Goal: Task Accomplishment & Management: Use online tool/utility

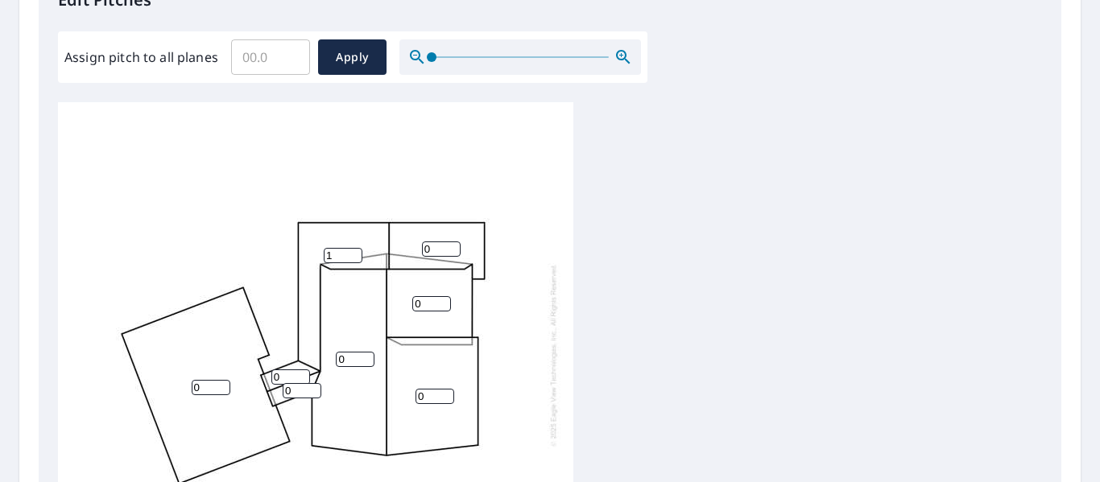
click at [358, 253] on input "1" at bounding box center [343, 255] width 39 height 15
click at [358, 253] on input "2" at bounding box center [343, 255] width 39 height 15
click at [358, 253] on input "3" at bounding box center [343, 255] width 39 height 15
click at [358, 253] on input "4" at bounding box center [343, 255] width 39 height 15
click at [358, 253] on input "5" at bounding box center [343, 255] width 39 height 15
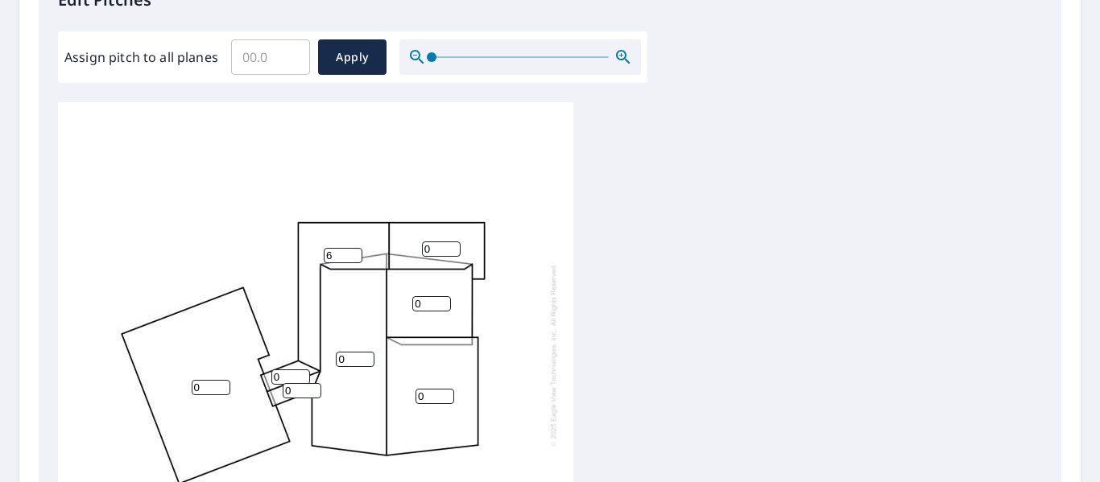
click at [358, 253] on input "6" at bounding box center [343, 255] width 39 height 15
click at [358, 253] on input "7" at bounding box center [343, 255] width 39 height 15
click at [358, 253] on input "8" at bounding box center [343, 255] width 39 height 15
click at [358, 253] on input "9" at bounding box center [343, 255] width 39 height 15
click at [358, 253] on input "10" at bounding box center [343, 255] width 39 height 15
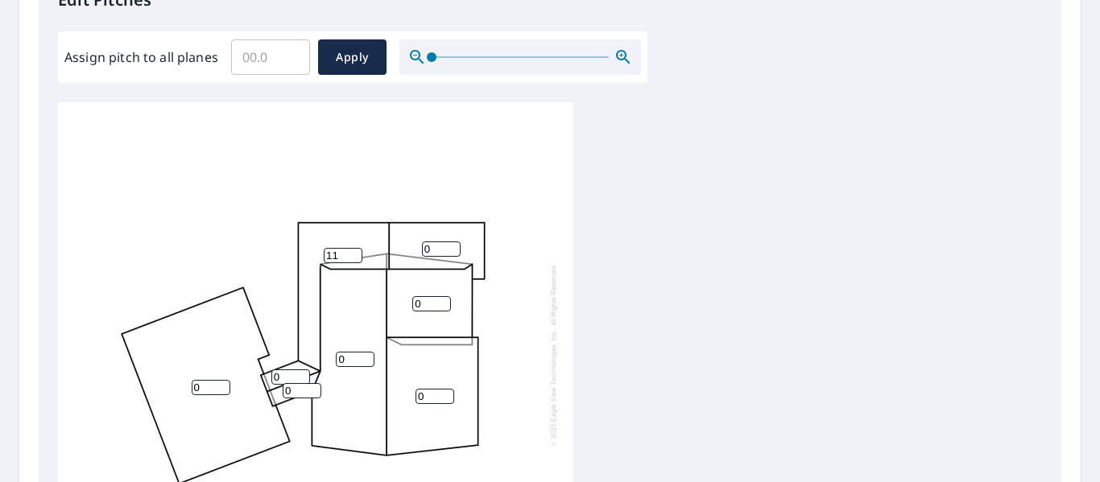
click at [358, 253] on input "11" at bounding box center [343, 255] width 39 height 15
type input "12"
click at [358, 251] on input "12" at bounding box center [343, 255] width 39 height 15
click at [452, 242] on input "1" at bounding box center [441, 249] width 39 height 15
click at [452, 242] on input "2" at bounding box center [441, 249] width 39 height 15
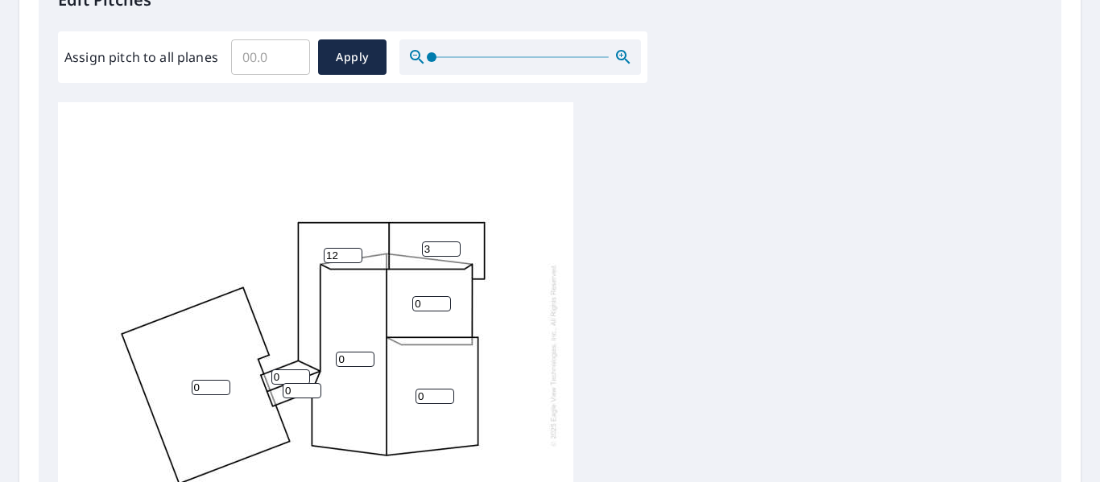
click at [452, 242] on input "3" at bounding box center [441, 249] width 39 height 15
click at [452, 242] on input "4" at bounding box center [441, 249] width 39 height 15
click at [452, 242] on input "5" at bounding box center [441, 249] width 39 height 15
click at [452, 242] on input "6" at bounding box center [441, 249] width 39 height 15
click at [452, 242] on input "7" at bounding box center [441, 249] width 39 height 15
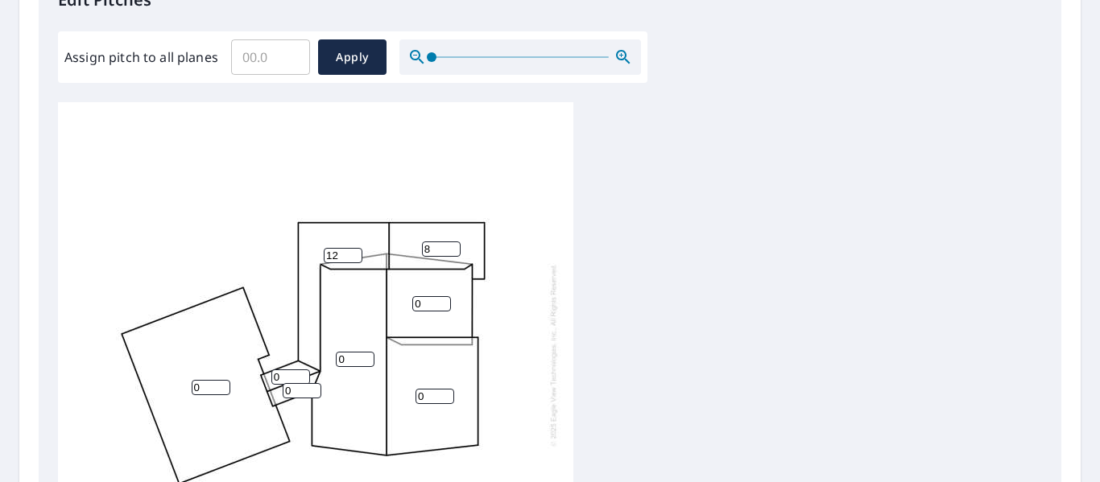
click at [452, 242] on input "8" at bounding box center [441, 249] width 39 height 15
click at [452, 242] on input "9" at bounding box center [441, 249] width 39 height 15
click at [452, 242] on input "10" at bounding box center [441, 249] width 39 height 15
click at [452, 242] on input "11" at bounding box center [441, 249] width 39 height 15
type input "12"
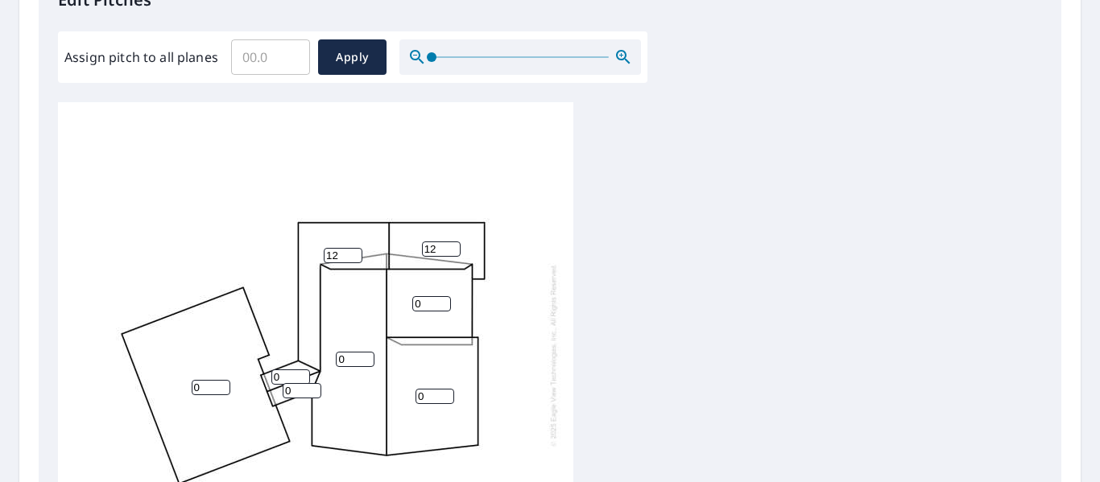
click at [452, 242] on input "12" at bounding box center [441, 249] width 39 height 15
click at [444, 303] on input "1" at bounding box center [431, 303] width 39 height 15
click at [444, 303] on input "2" at bounding box center [431, 303] width 39 height 15
click at [444, 303] on input "3" at bounding box center [431, 303] width 39 height 15
click at [444, 303] on input "4" at bounding box center [431, 303] width 39 height 15
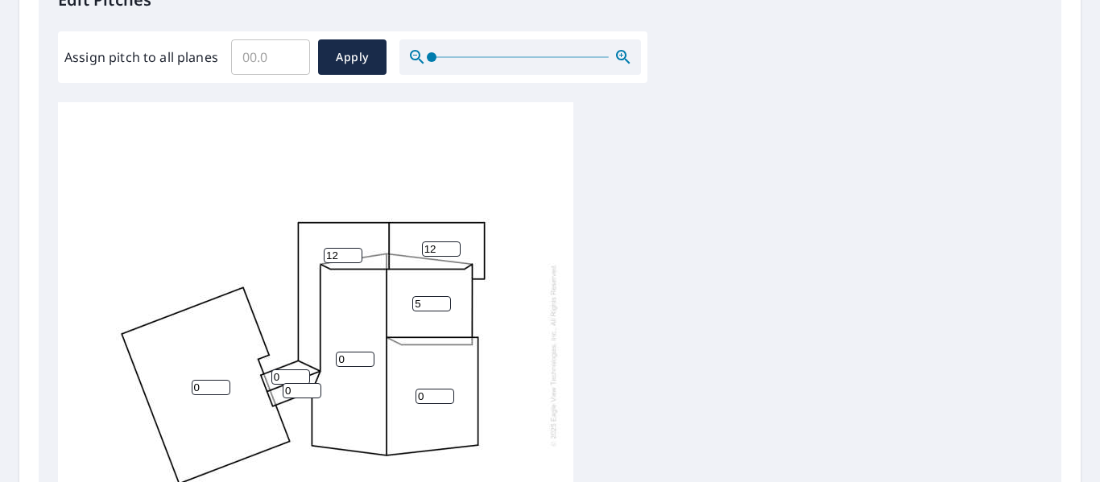
click at [444, 303] on input "5" at bounding box center [431, 303] width 39 height 15
click at [444, 303] on input "6" at bounding box center [431, 303] width 39 height 15
click at [444, 303] on input "7" at bounding box center [431, 303] width 39 height 15
click at [444, 303] on input "8" at bounding box center [431, 303] width 39 height 15
click at [444, 303] on input "9" at bounding box center [431, 303] width 39 height 15
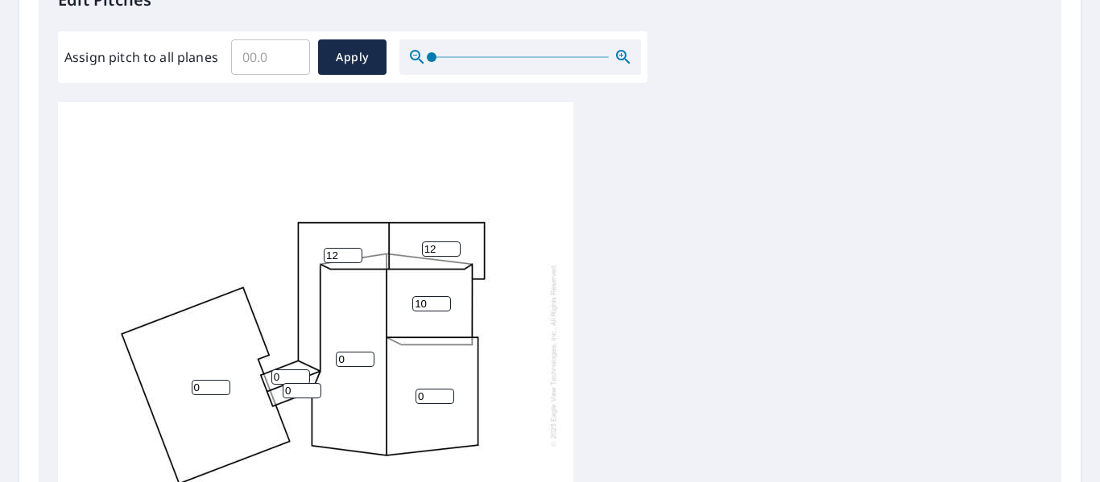
click at [444, 303] on input "10" at bounding box center [431, 303] width 39 height 15
click at [444, 303] on input "11" at bounding box center [431, 303] width 39 height 15
type input "12"
click at [444, 303] on input "12" at bounding box center [431, 303] width 39 height 15
click at [366, 354] on input "1" at bounding box center [355, 359] width 39 height 15
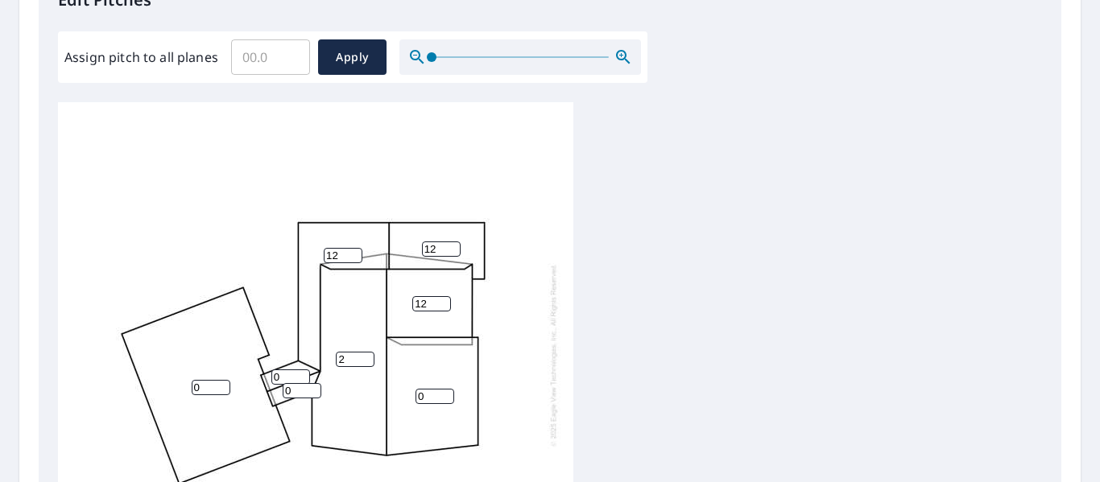
click at [366, 354] on input "2" at bounding box center [355, 359] width 39 height 15
click at [366, 354] on input "3" at bounding box center [355, 359] width 39 height 15
click at [366, 354] on input "4" at bounding box center [355, 359] width 39 height 15
click at [366, 354] on input "5" at bounding box center [355, 359] width 39 height 15
click at [366, 354] on input "6" at bounding box center [355, 359] width 39 height 15
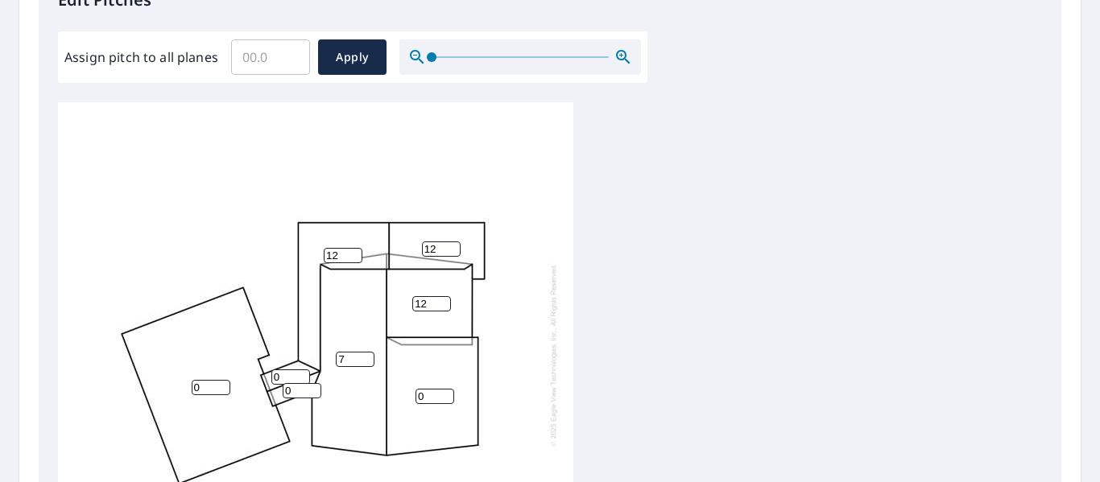
click at [366, 354] on input "7" at bounding box center [355, 359] width 39 height 15
click at [366, 354] on input "8" at bounding box center [355, 359] width 39 height 15
click at [366, 354] on input "9" at bounding box center [355, 359] width 39 height 15
click at [366, 354] on input "10" at bounding box center [355, 359] width 39 height 15
click at [366, 354] on input "11" at bounding box center [355, 359] width 39 height 15
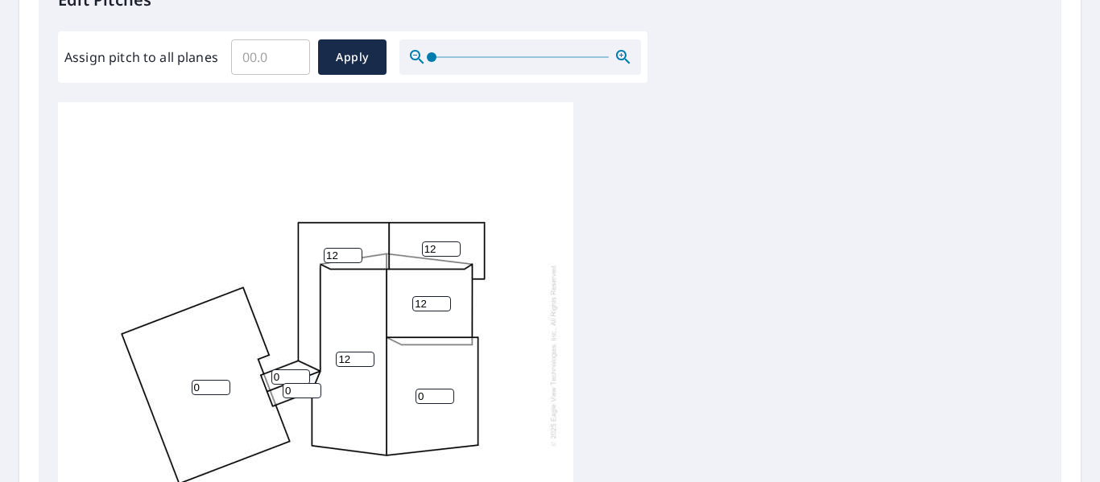
type input "12"
click at [366, 354] on input "12" at bounding box center [355, 359] width 39 height 15
click at [448, 391] on input "1" at bounding box center [435, 396] width 39 height 15
click at [448, 391] on input "2" at bounding box center [435, 396] width 39 height 15
click at [448, 391] on input "3" at bounding box center [435, 396] width 39 height 15
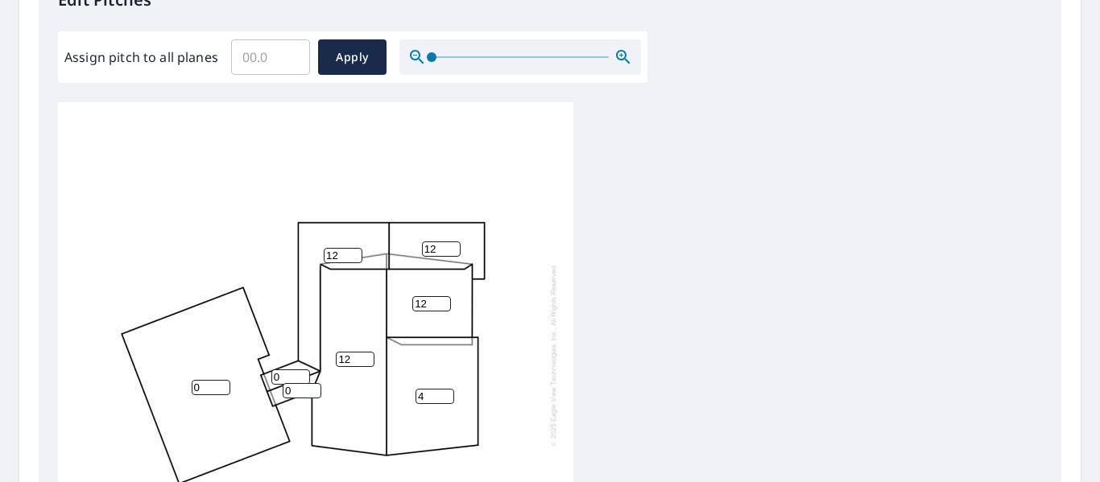
click at [448, 391] on input "4" at bounding box center [435, 396] width 39 height 15
click at [448, 391] on input "5" at bounding box center [435, 396] width 39 height 15
click at [448, 391] on input "6" at bounding box center [435, 396] width 39 height 15
click at [448, 391] on input "7" at bounding box center [435, 396] width 39 height 15
click at [448, 391] on input "8" at bounding box center [435, 396] width 39 height 15
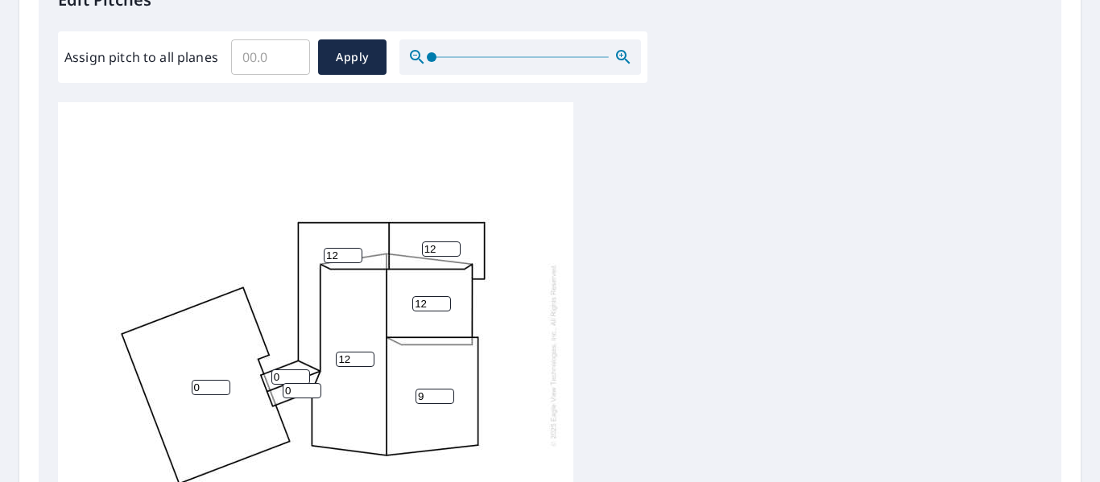
click at [448, 391] on input "9" at bounding box center [435, 396] width 39 height 15
click at [448, 391] on input "10" at bounding box center [435, 396] width 39 height 15
click at [448, 391] on input "11" at bounding box center [435, 396] width 39 height 15
type input "12"
click at [448, 391] on input "12" at bounding box center [435, 396] width 39 height 15
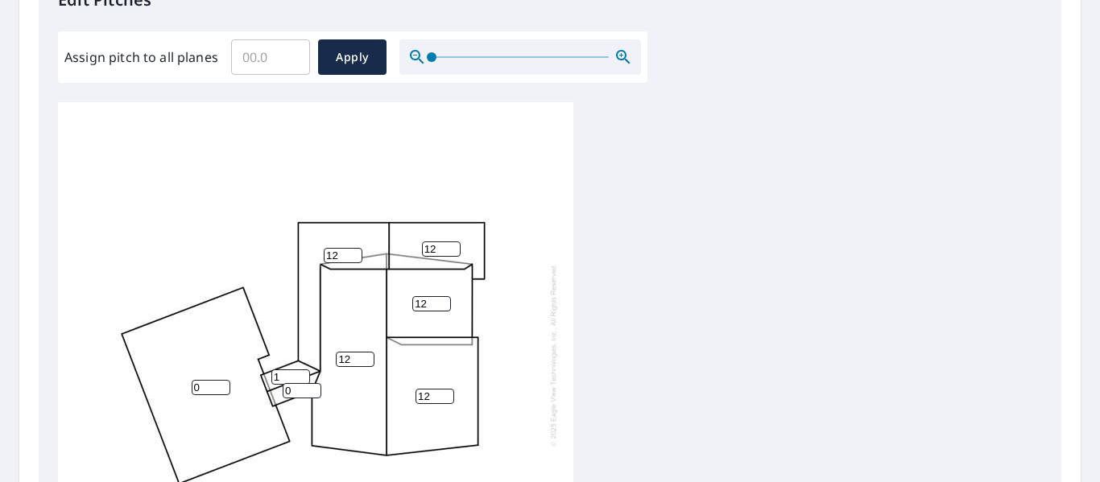
click at [299, 377] on input "1" at bounding box center [290, 377] width 39 height 15
click at [299, 377] on input "2" at bounding box center [290, 377] width 39 height 15
click at [299, 377] on input "3" at bounding box center [290, 377] width 39 height 15
type input "4"
click at [299, 377] on input "4" at bounding box center [290, 377] width 39 height 15
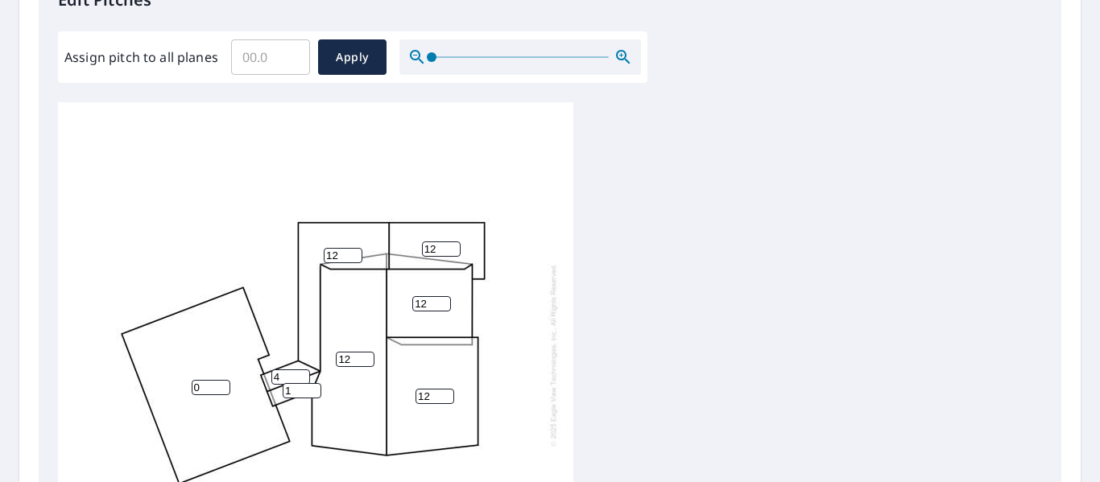
click at [312, 390] on input "1" at bounding box center [302, 390] width 39 height 15
click at [312, 390] on input "2" at bounding box center [302, 390] width 39 height 15
click at [312, 390] on input "3" at bounding box center [302, 390] width 39 height 15
type input "4"
click at [312, 390] on input "4" at bounding box center [302, 390] width 39 height 15
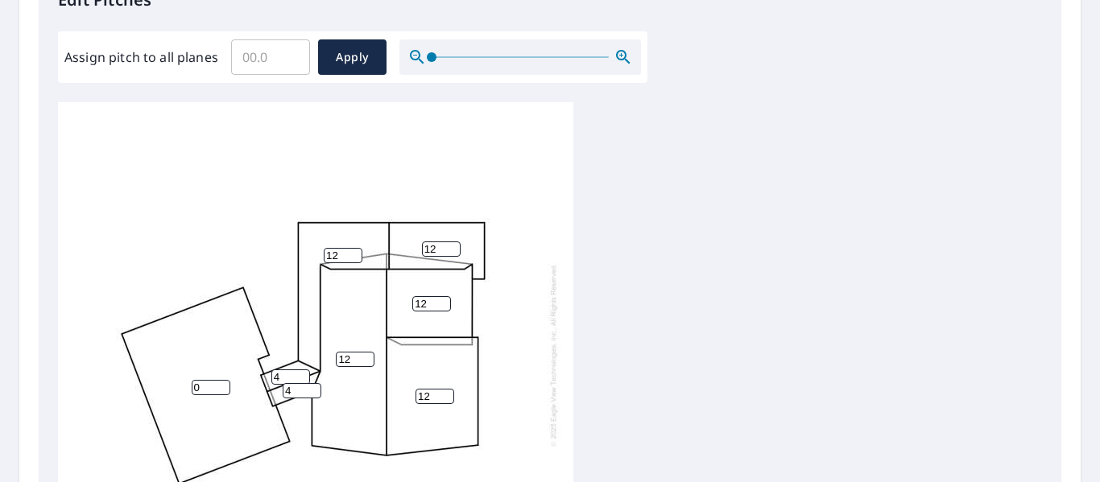
click at [220, 378] on div "0 12 12 12 12 12 4 4" at bounding box center [315, 355] width 515 height 506
click at [225, 383] on input "1" at bounding box center [211, 387] width 39 height 15
type input "2"
click at [225, 383] on input "2" at bounding box center [211, 387] width 39 height 15
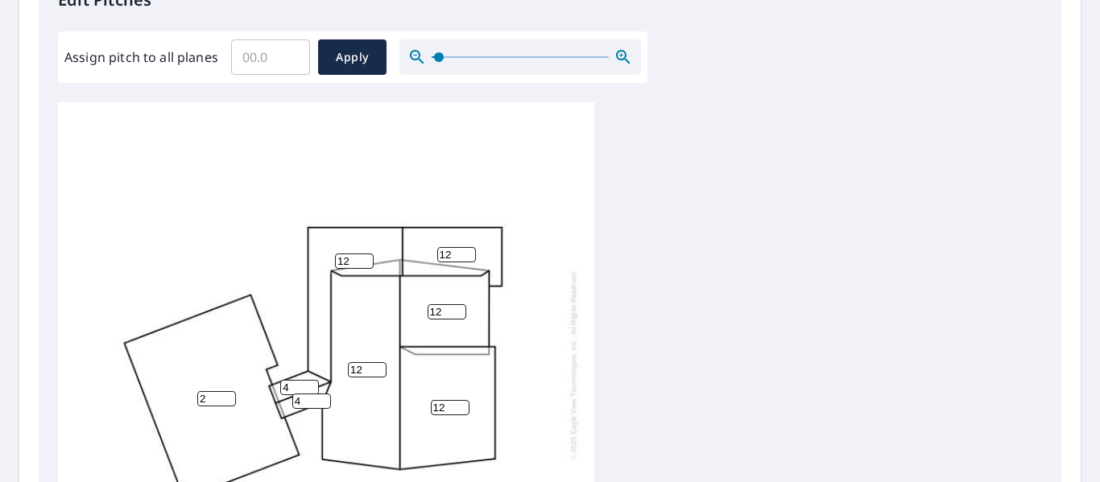
click at [437, 54] on span at bounding box center [439, 57] width 10 height 10
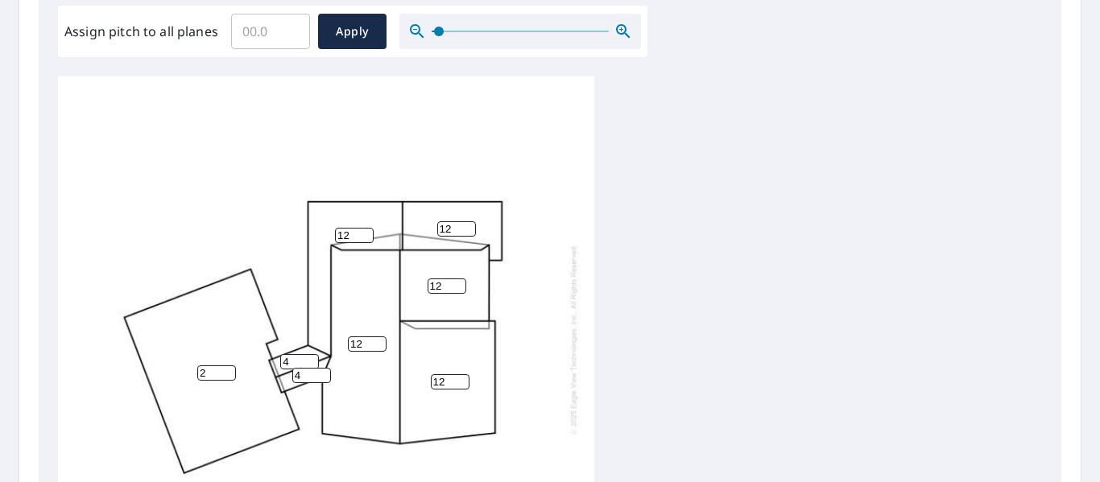
scroll to position [36, 0]
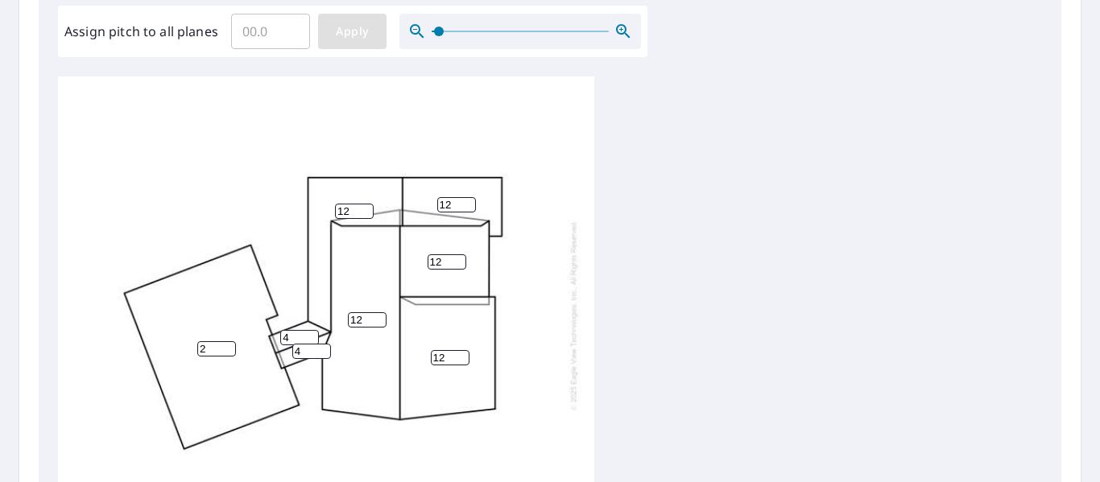
click at [346, 35] on span "Apply" at bounding box center [352, 32] width 43 height 20
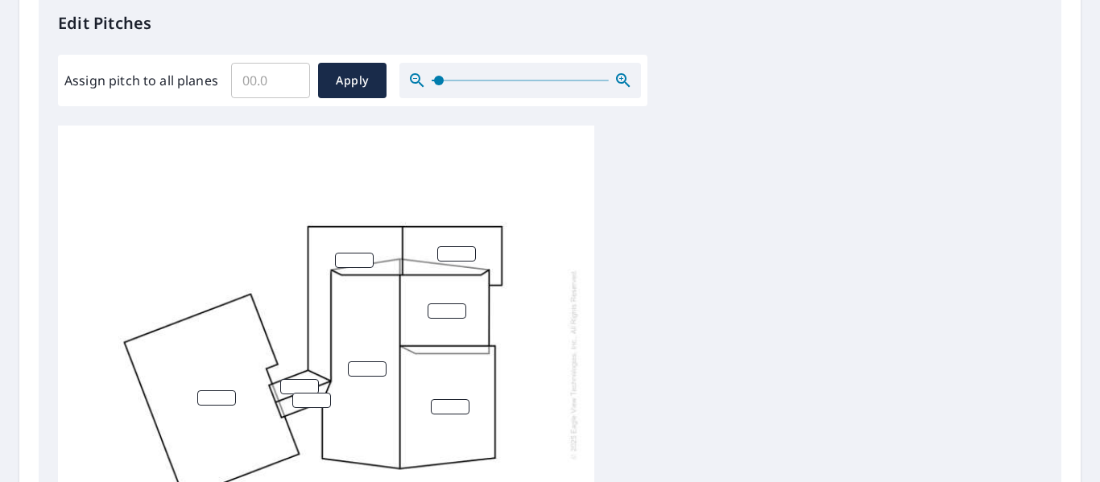
scroll to position [445, 0]
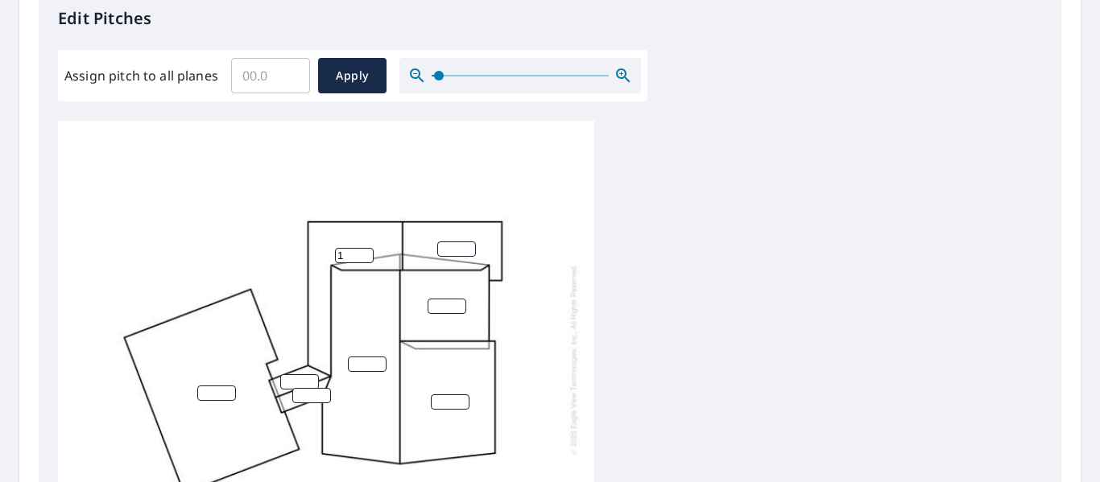
click at [363, 248] on input "1" at bounding box center [354, 255] width 39 height 15
click at [363, 248] on input "2" at bounding box center [354, 255] width 39 height 15
click at [363, 248] on input "3" at bounding box center [354, 255] width 39 height 15
click at [363, 248] on input "4" at bounding box center [354, 255] width 39 height 15
click at [363, 248] on input "5" at bounding box center [354, 255] width 39 height 15
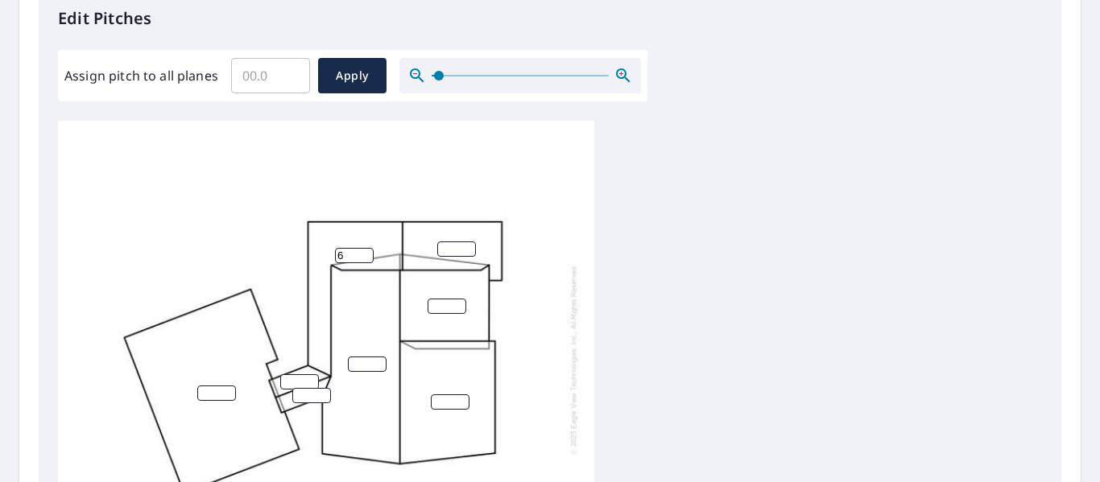
click at [363, 248] on input "6" at bounding box center [354, 255] width 39 height 15
click at [363, 248] on input "7" at bounding box center [354, 255] width 39 height 15
drag, startPoint x: 363, startPoint y: 238, endPoint x: 360, endPoint y: 253, distance: 15.6
click at [360, 253] on input "7" at bounding box center [354, 255] width 39 height 15
click at [364, 230] on div "7" at bounding box center [326, 360] width 536 height 526
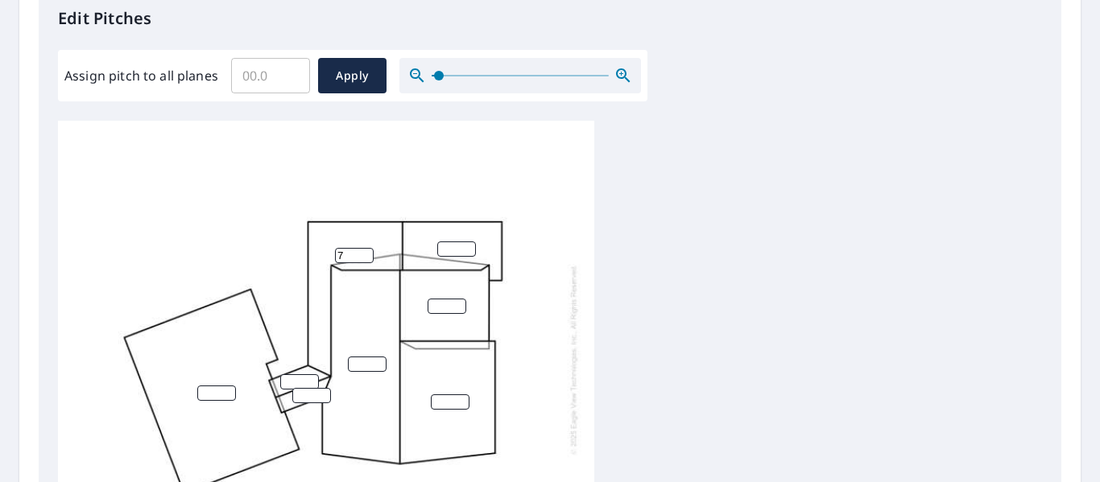
click at [364, 230] on div "7" at bounding box center [326, 360] width 536 height 526
click at [366, 248] on input "8" at bounding box center [354, 255] width 39 height 15
click at [366, 248] on input "9" at bounding box center [354, 255] width 39 height 15
click at [366, 248] on input "10" at bounding box center [354, 255] width 39 height 15
click at [366, 248] on input "11" at bounding box center [354, 255] width 39 height 15
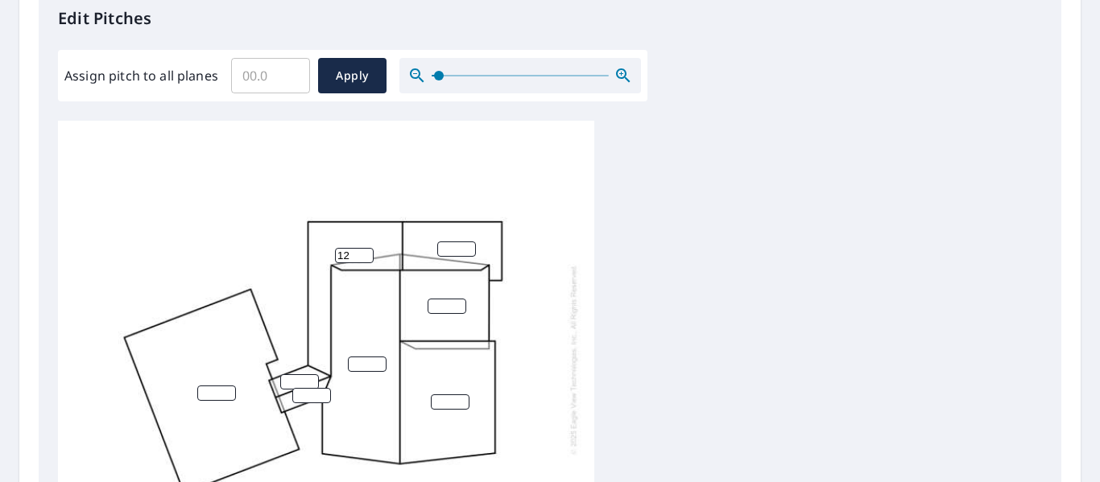
type input "12"
click at [366, 248] on input "12" at bounding box center [354, 255] width 39 height 15
click at [469, 242] on input "1" at bounding box center [456, 249] width 39 height 15
click at [469, 242] on input "2" at bounding box center [456, 249] width 39 height 15
click at [469, 242] on input "3" at bounding box center [456, 249] width 39 height 15
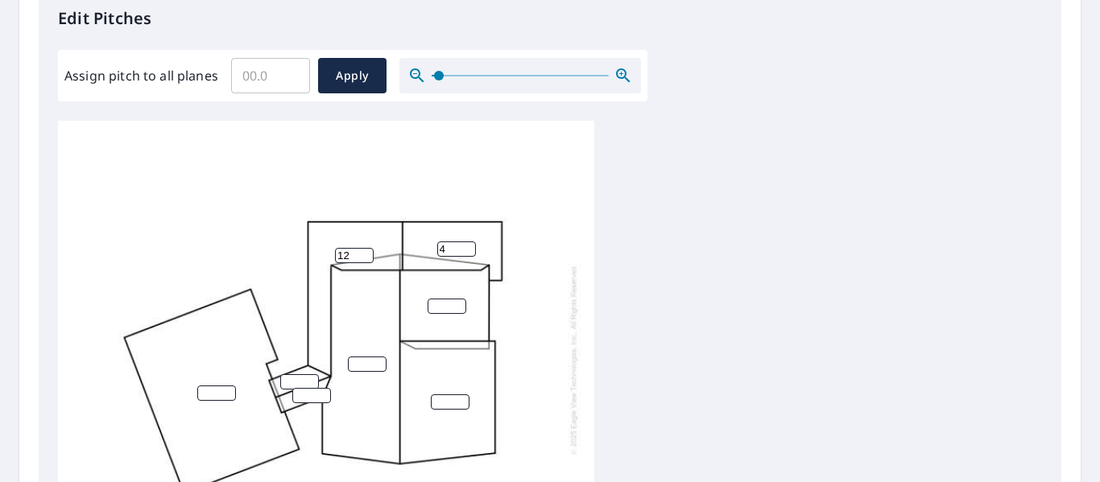
click at [469, 242] on input "4" at bounding box center [456, 249] width 39 height 15
click at [469, 242] on input "5" at bounding box center [456, 249] width 39 height 15
click at [469, 242] on input "6" at bounding box center [456, 249] width 39 height 15
click at [469, 242] on input "7" at bounding box center [456, 249] width 39 height 15
click at [469, 242] on input "8" at bounding box center [456, 249] width 39 height 15
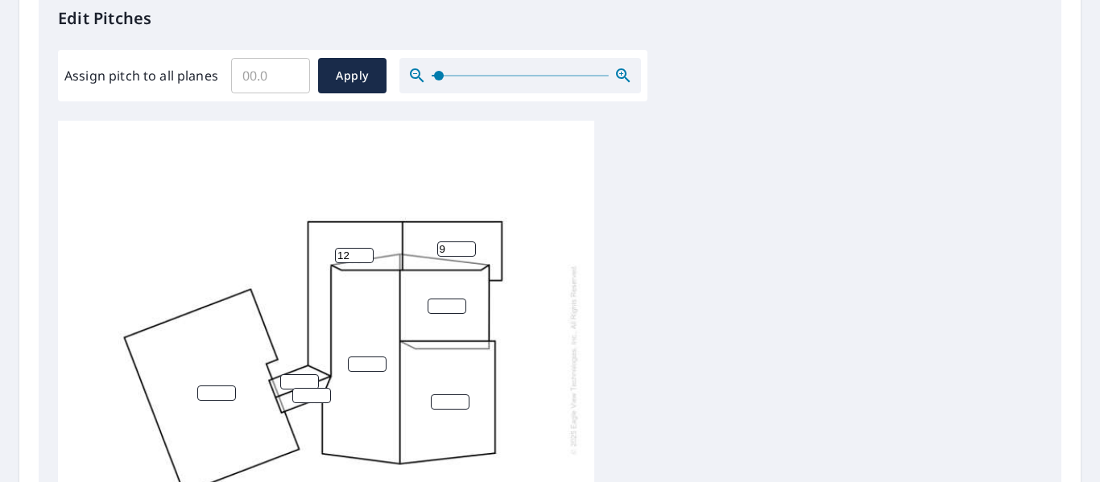
click at [469, 242] on input "9" at bounding box center [456, 249] width 39 height 15
click at [469, 242] on input "10" at bounding box center [456, 249] width 39 height 15
click at [469, 242] on input "11" at bounding box center [456, 249] width 39 height 15
type input "12"
click at [469, 242] on input "12" at bounding box center [456, 249] width 39 height 15
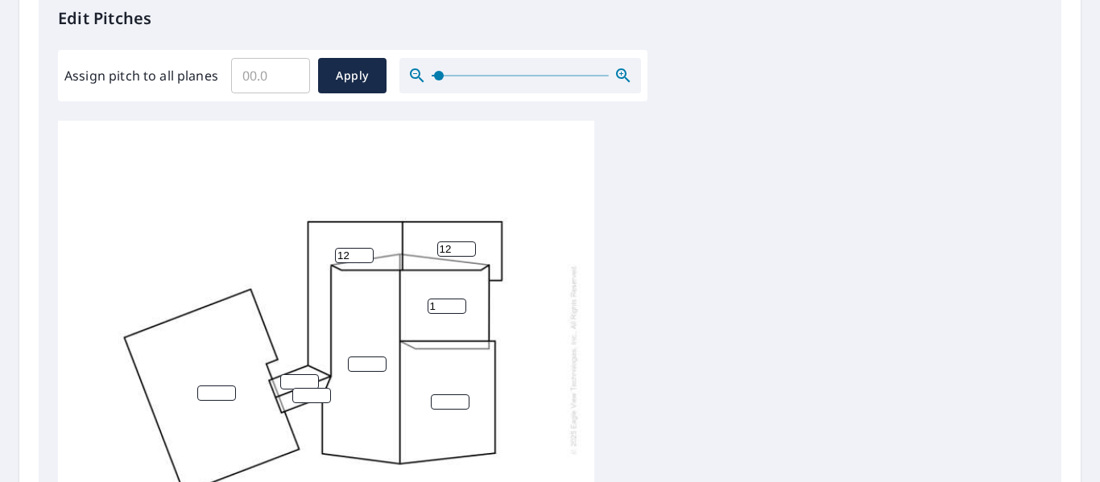
click at [456, 299] on input "1" at bounding box center [447, 306] width 39 height 15
click at [456, 299] on input "2" at bounding box center [447, 306] width 39 height 15
click at [456, 299] on input "3" at bounding box center [447, 306] width 39 height 15
click at [456, 299] on input "4" at bounding box center [447, 306] width 39 height 15
click at [456, 299] on input "5" at bounding box center [447, 306] width 39 height 15
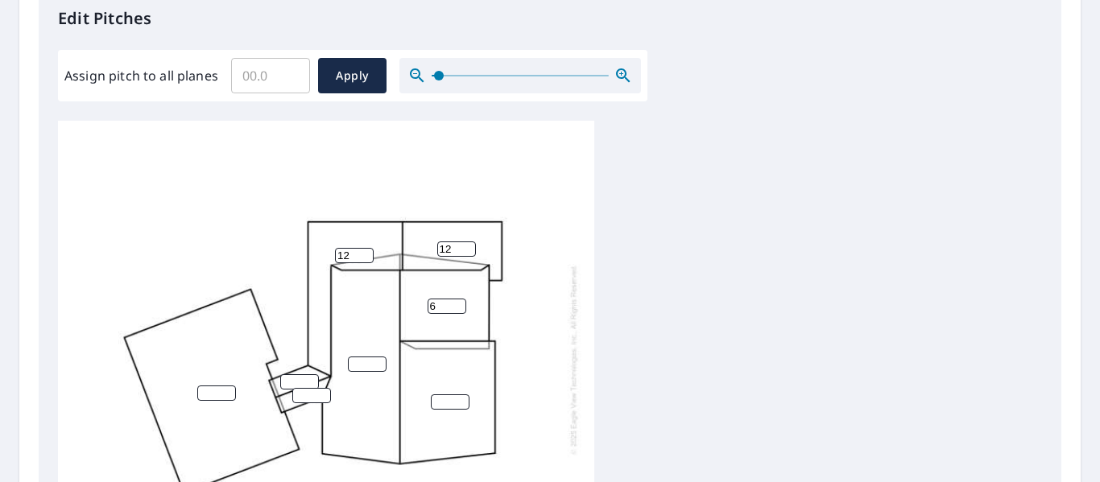
click at [456, 299] on input "6" at bounding box center [447, 306] width 39 height 15
click at [456, 299] on input "7" at bounding box center [447, 306] width 39 height 15
click at [456, 299] on input "8" at bounding box center [447, 306] width 39 height 15
click at [456, 299] on input "9" at bounding box center [447, 306] width 39 height 15
click at [456, 299] on input "10" at bounding box center [447, 306] width 39 height 15
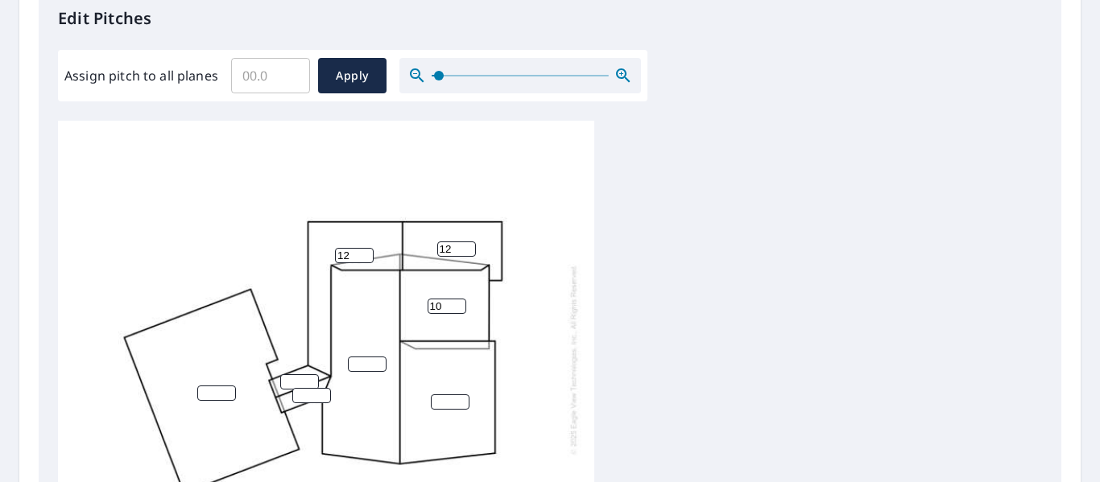
click at [456, 299] on input "11" at bounding box center [447, 306] width 39 height 15
type input "12"
click at [456, 299] on input "12" at bounding box center [447, 306] width 39 height 15
click at [378, 357] on input "1" at bounding box center [367, 364] width 39 height 15
click at [378, 357] on input "2" at bounding box center [367, 364] width 39 height 15
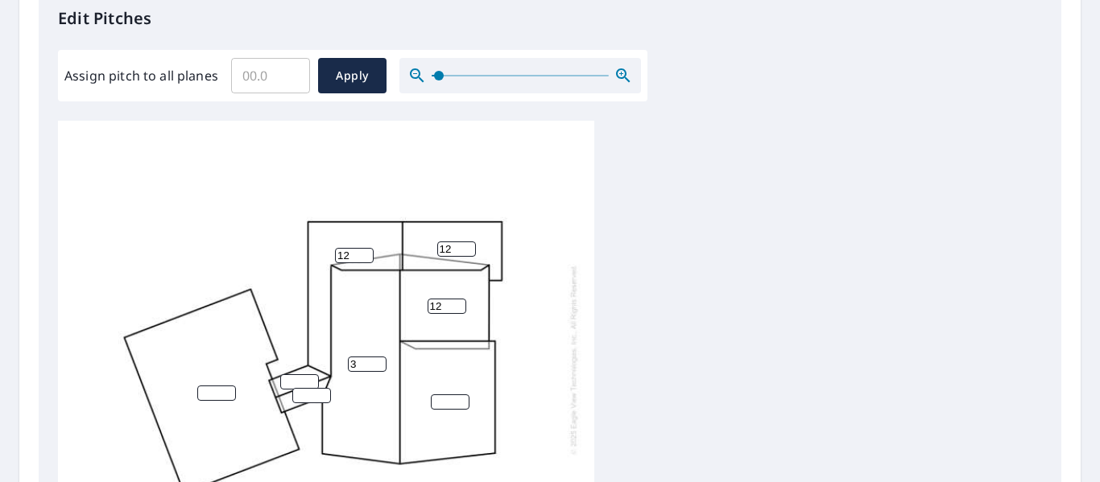
click at [378, 357] on input "3" at bounding box center [367, 364] width 39 height 15
click at [378, 357] on input "4" at bounding box center [367, 364] width 39 height 15
click at [378, 357] on input "5" at bounding box center [367, 364] width 39 height 15
click at [378, 357] on input "6" at bounding box center [367, 364] width 39 height 15
click at [378, 357] on input "7" at bounding box center [367, 364] width 39 height 15
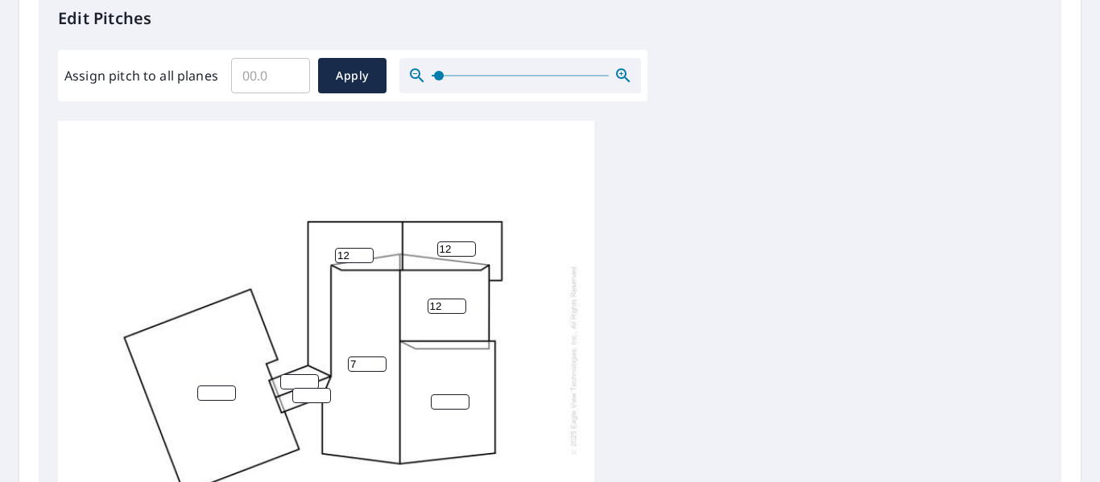
click at [378, 357] on input "8" at bounding box center [367, 364] width 39 height 15
click at [378, 357] on input "9" at bounding box center [367, 364] width 39 height 15
click at [378, 357] on input "10" at bounding box center [367, 364] width 39 height 15
click at [378, 357] on input "11" at bounding box center [367, 364] width 39 height 15
type input "12"
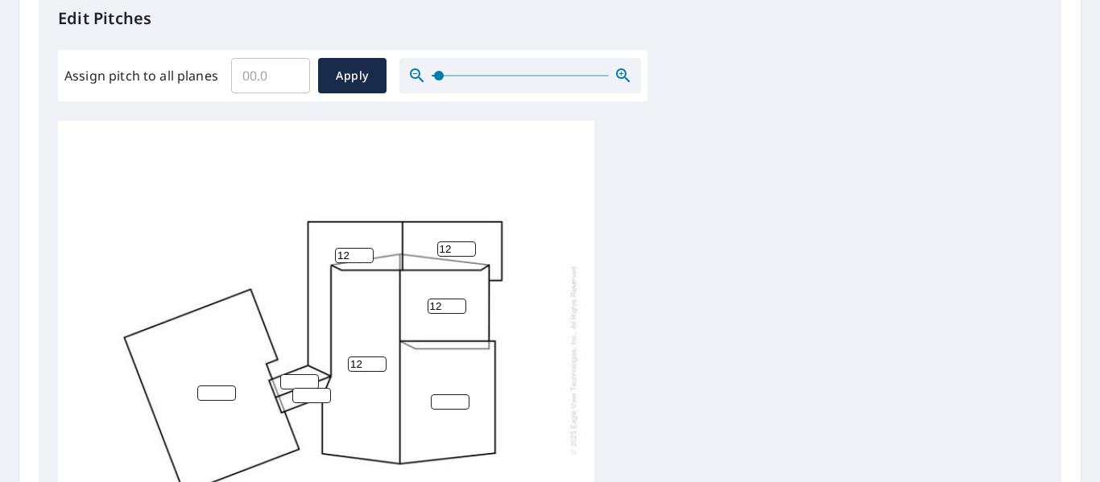
click at [378, 357] on input "12" at bounding box center [367, 364] width 39 height 15
click at [460, 395] on input "number" at bounding box center [450, 402] width 39 height 15
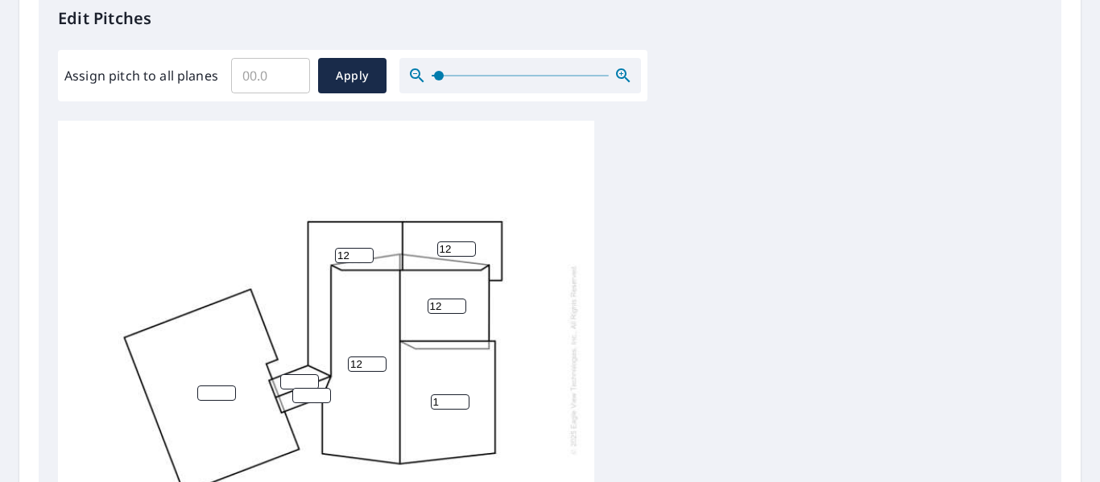
click at [460, 395] on input "1" at bounding box center [450, 402] width 39 height 15
click at [460, 395] on input "2" at bounding box center [450, 402] width 39 height 15
click at [460, 395] on input "3" at bounding box center [450, 402] width 39 height 15
click at [460, 395] on input "4" at bounding box center [450, 402] width 39 height 15
click at [460, 395] on input "5" at bounding box center [450, 402] width 39 height 15
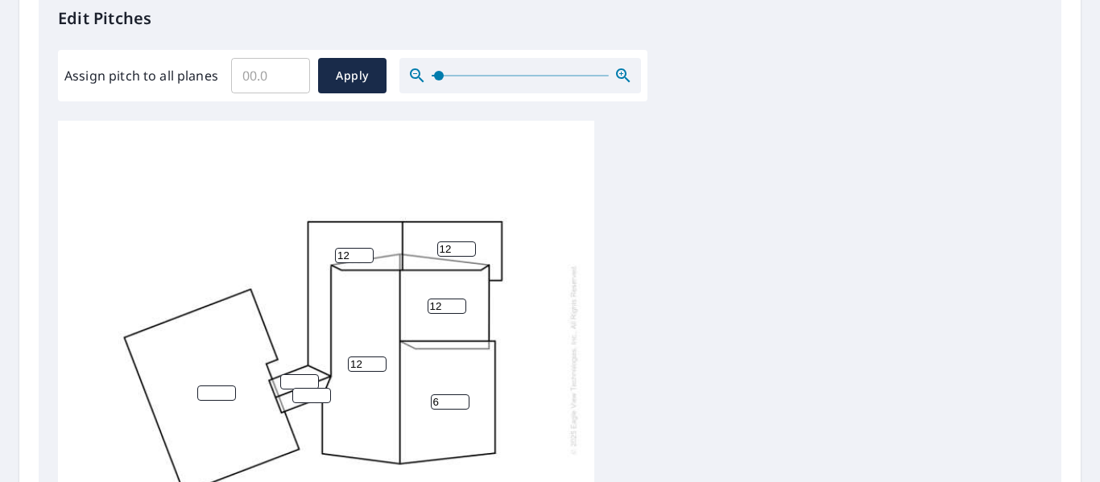
click at [460, 395] on input "6" at bounding box center [450, 402] width 39 height 15
click at [460, 395] on input "7" at bounding box center [450, 402] width 39 height 15
click at [460, 395] on input "8" at bounding box center [450, 402] width 39 height 15
click at [460, 395] on input "9" at bounding box center [450, 402] width 39 height 15
click at [460, 395] on input "10" at bounding box center [450, 402] width 39 height 15
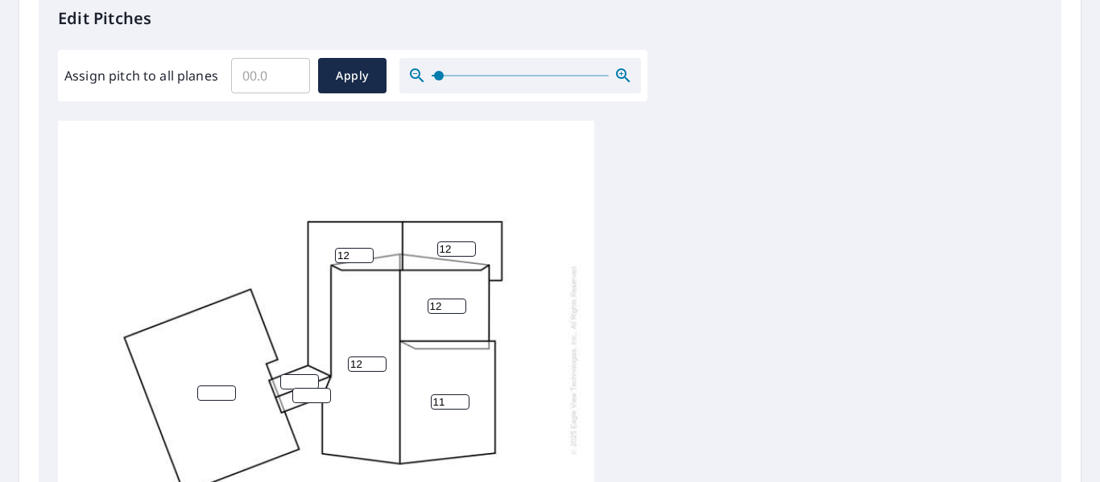
click at [460, 395] on input "11" at bounding box center [450, 402] width 39 height 15
type input "12"
click at [460, 395] on input "12" at bounding box center [450, 402] width 39 height 15
click at [307, 374] on input "1" at bounding box center [299, 381] width 39 height 15
click at [307, 374] on input "2" at bounding box center [299, 381] width 39 height 15
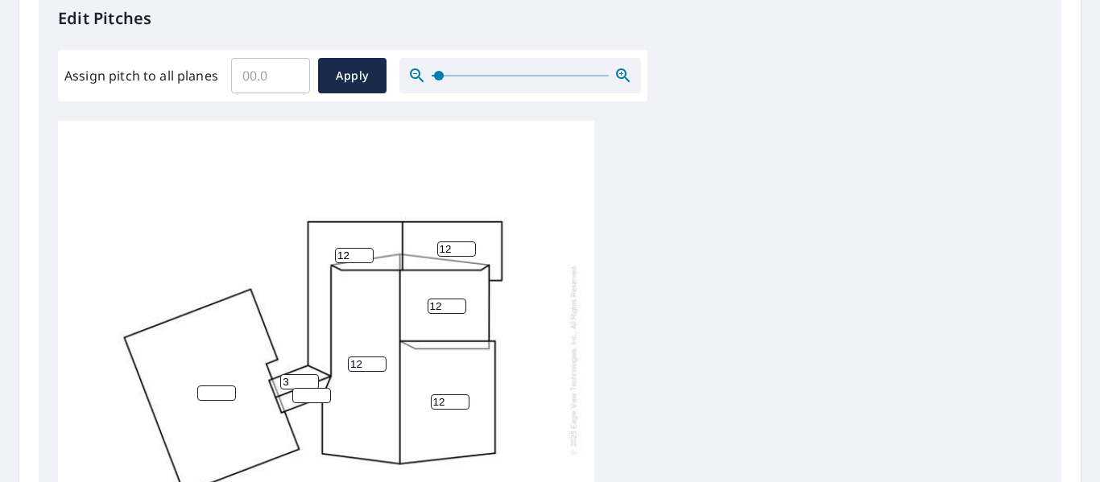
click at [307, 374] on input "3" at bounding box center [299, 381] width 39 height 15
type input "4"
click at [307, 374] on input "4" at bounding box center [299, 381] width 39 height 15
click at [324, 388] on input "1" at bounding box center [311, 395] width 39 height 15
click at [324, 388] on input "2" at bounding box center [311, 395] width 39 height 15
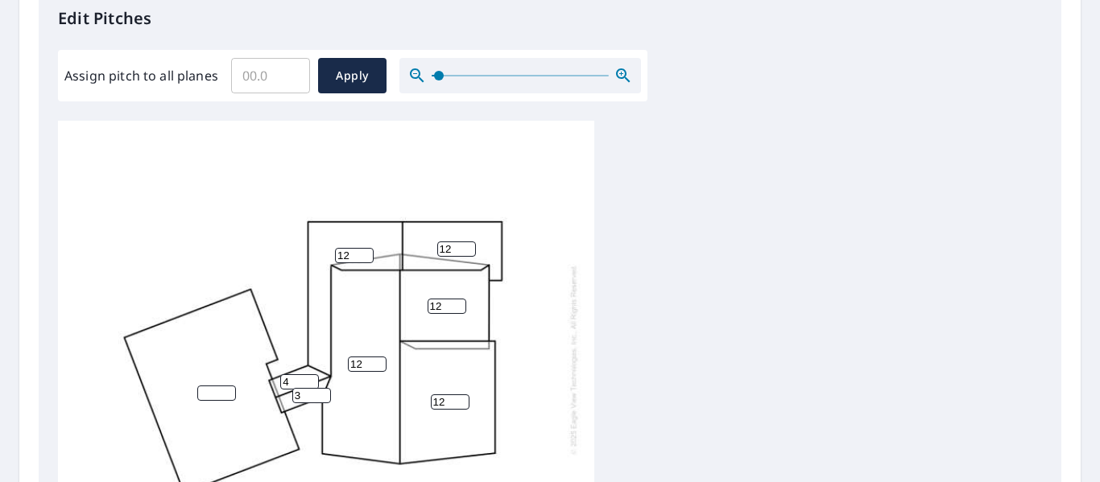
click at [324, 388] on input "3" at bounding box center [311, 395] width 39 height 15
type input "4"
click at [324, 388] on input "4" at bounding box center [311, 395] width 39 height 15
click at [225, 386] on input "1" at bounding box center [216, 393] width 39 height 15
type input "2"
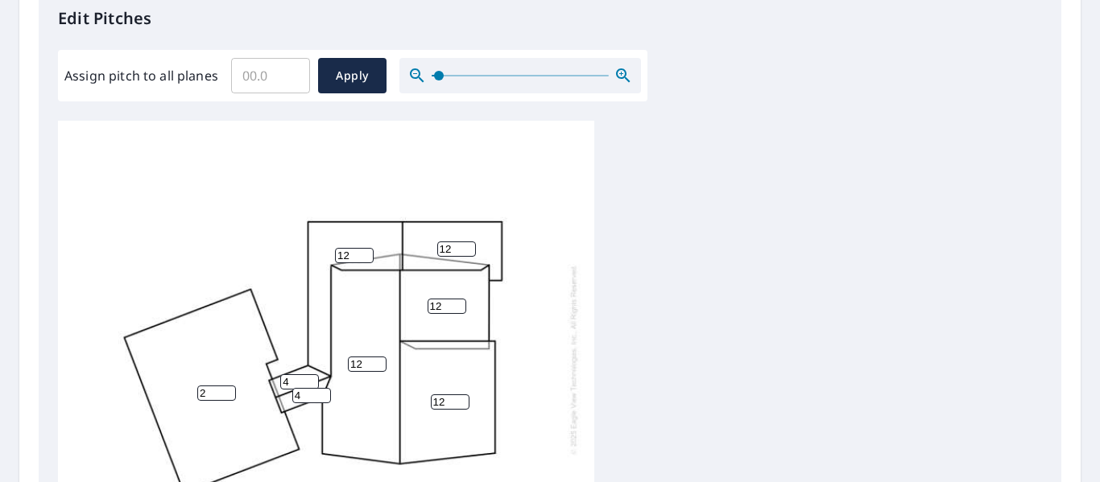
click at [225, 386] on input "2" at bounding box center [216, 393] width 39 height 15
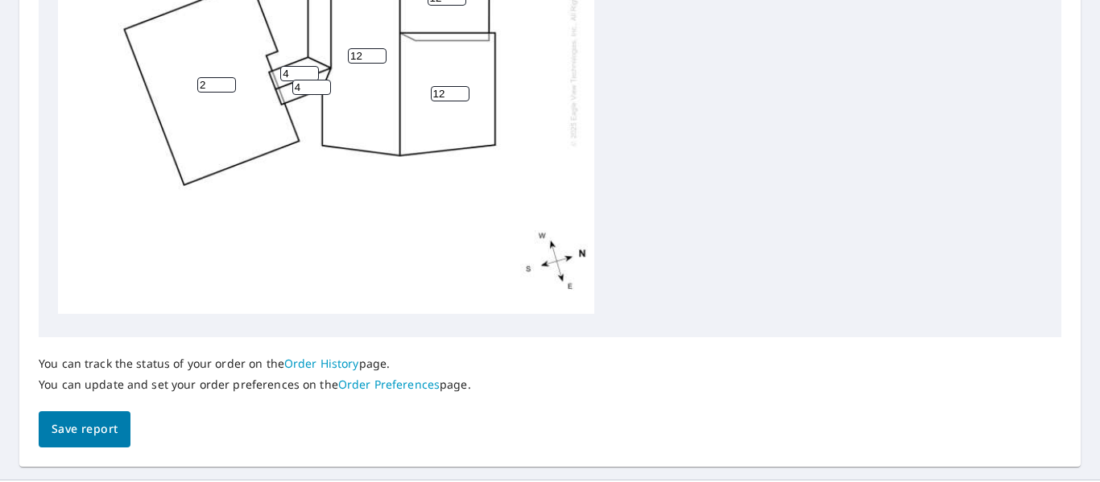
scroll to position [755, 0]
click at [118, 430] on button "Save report" at bounding box center [85, 429] width 92 height 36
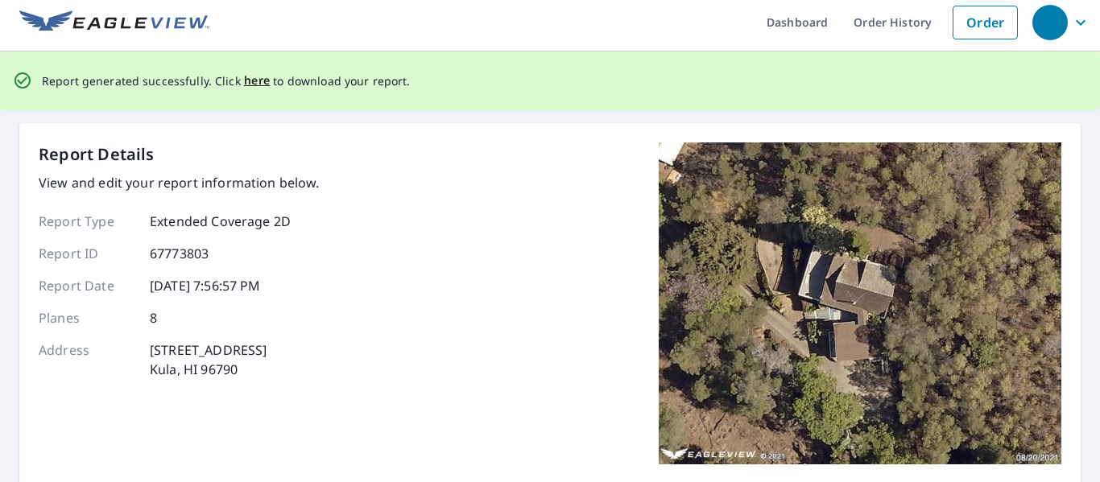
scroll to position [0, 0]
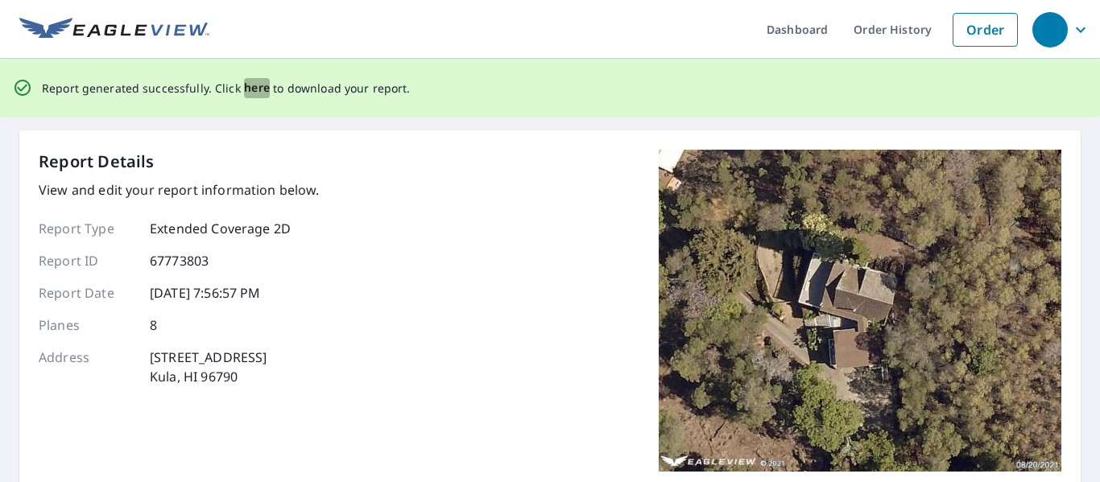
click at [254, 85] on span "here" at bounding box center [257, 88] width 27 height 20
